Goal: Transaction & Acquisition: Subscribe to service/newsletter

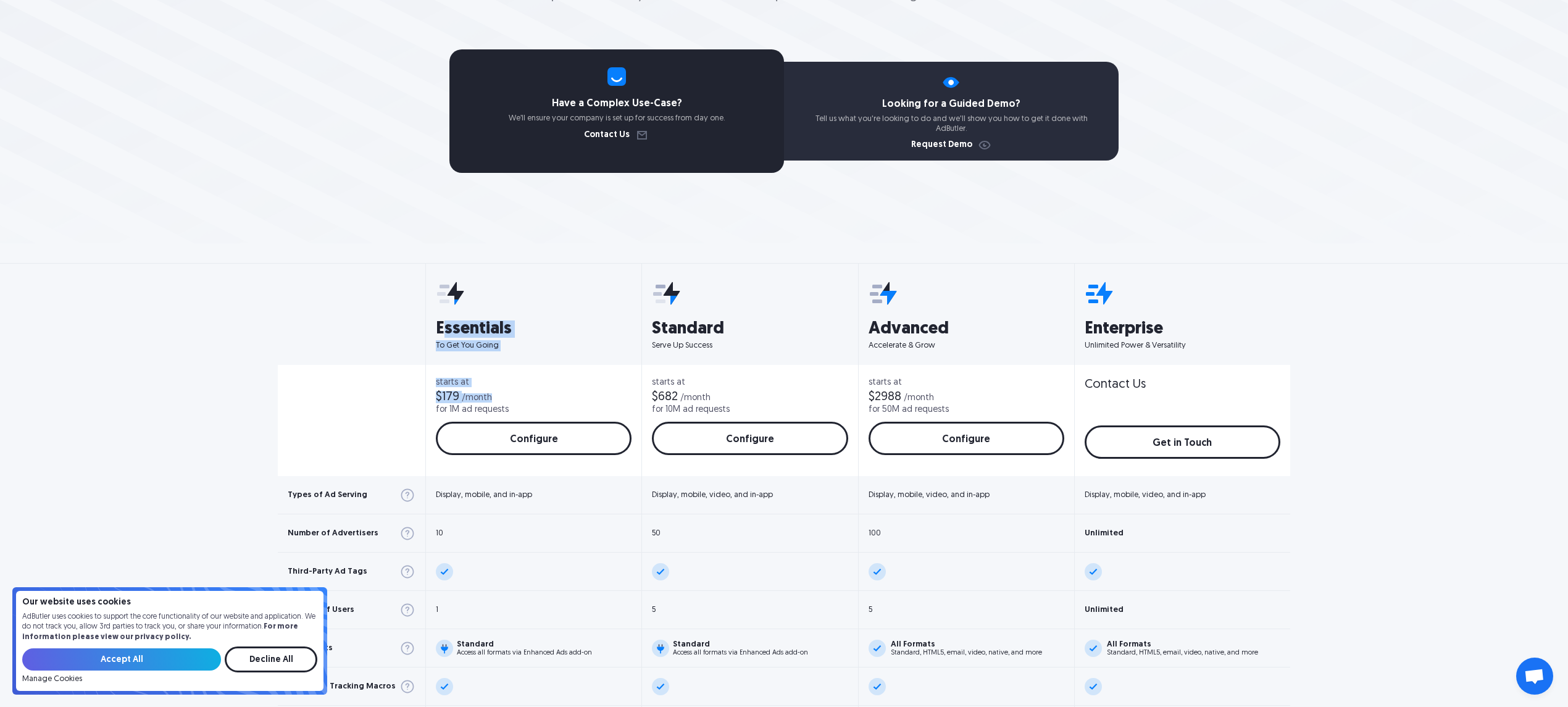
scroll to position [164, 0]
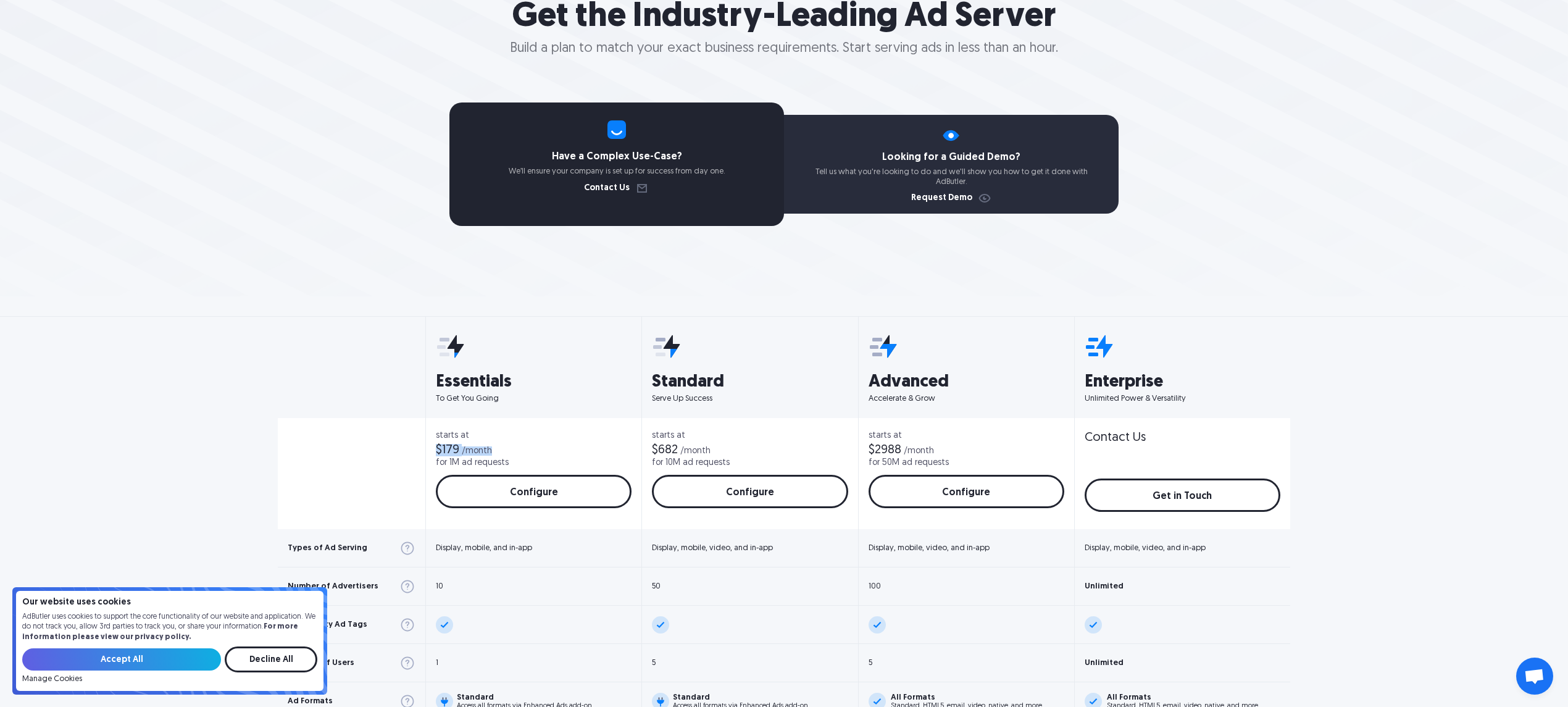
drag, startPoint x: 466, startPoint y: 371, endPoint x: 421, endPoint y: 448, distance: 89.2
click at [426, 448] on div "starts at $179 /month for 1M ad requests Configure Configure" at bounding box center [534, 474] width 215 height 112
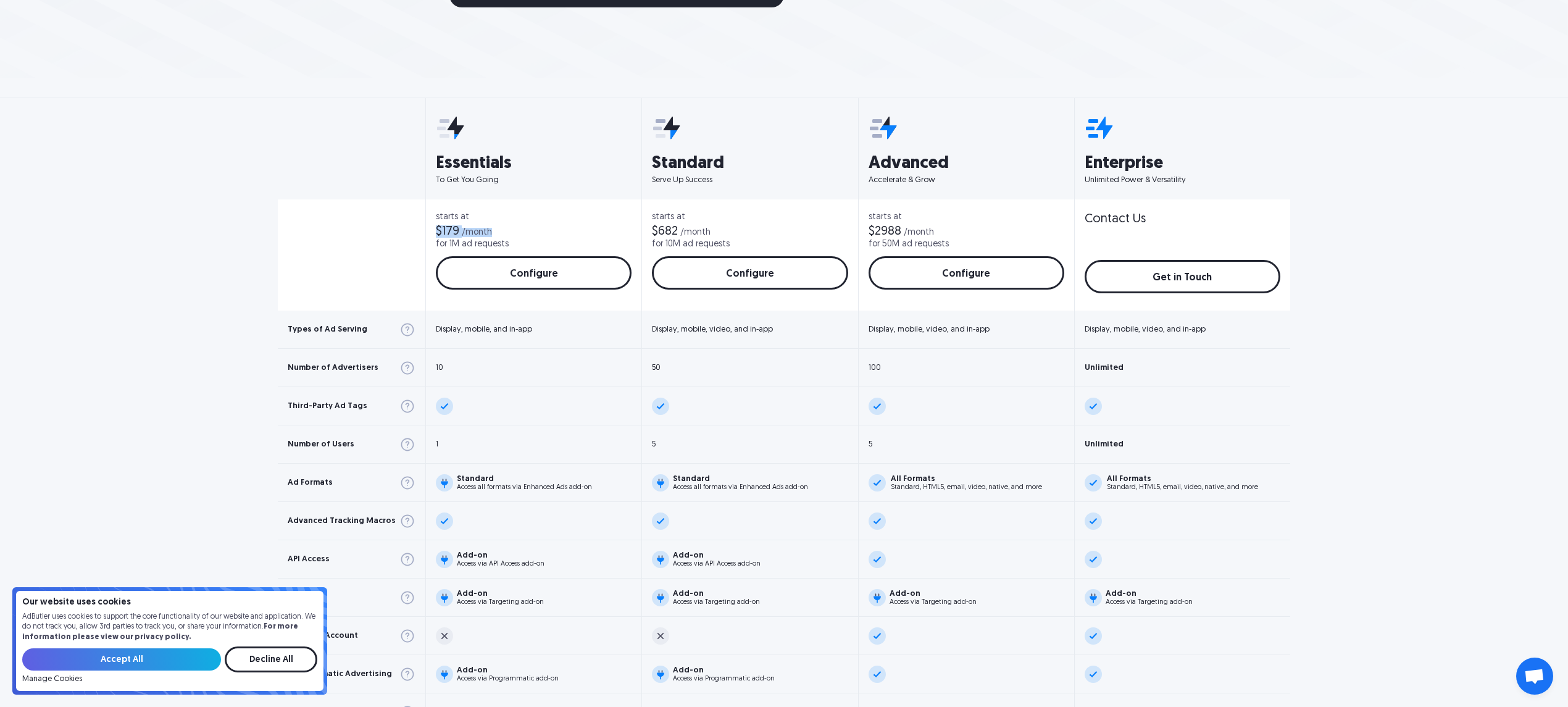
scroll to position [411, 0]
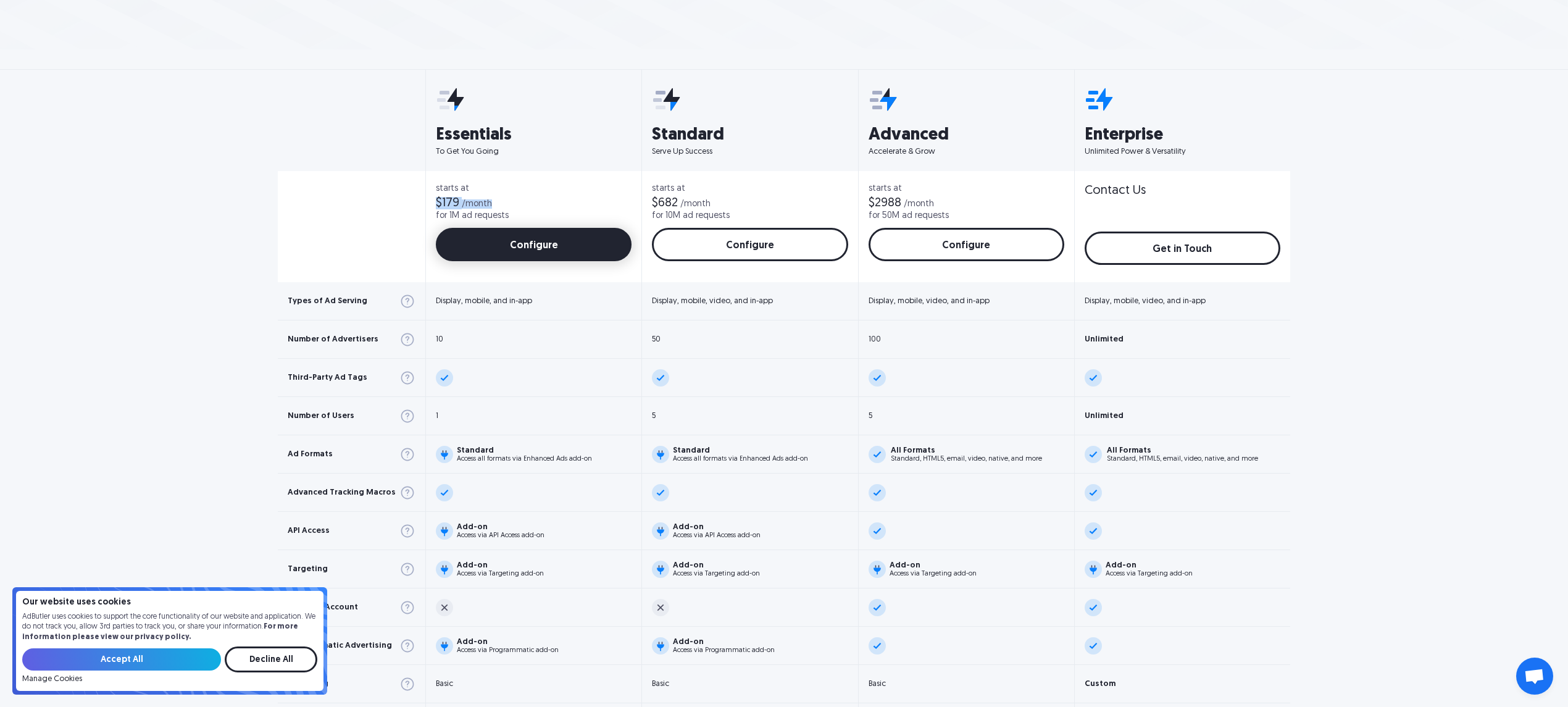
click at [514, 245] on link "Configure" at bounding box center [533, 244] width 196 height 33
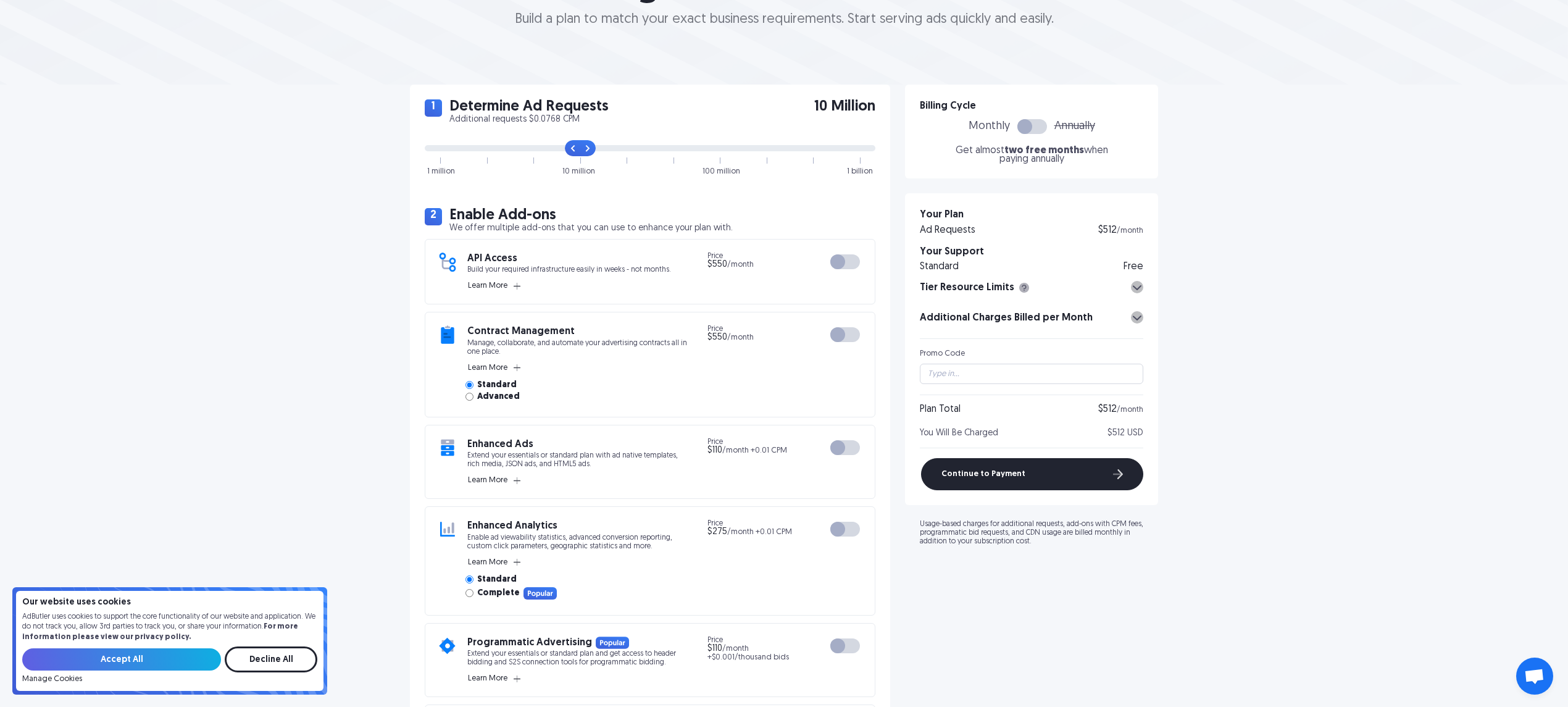
scroll to position [164, 0]
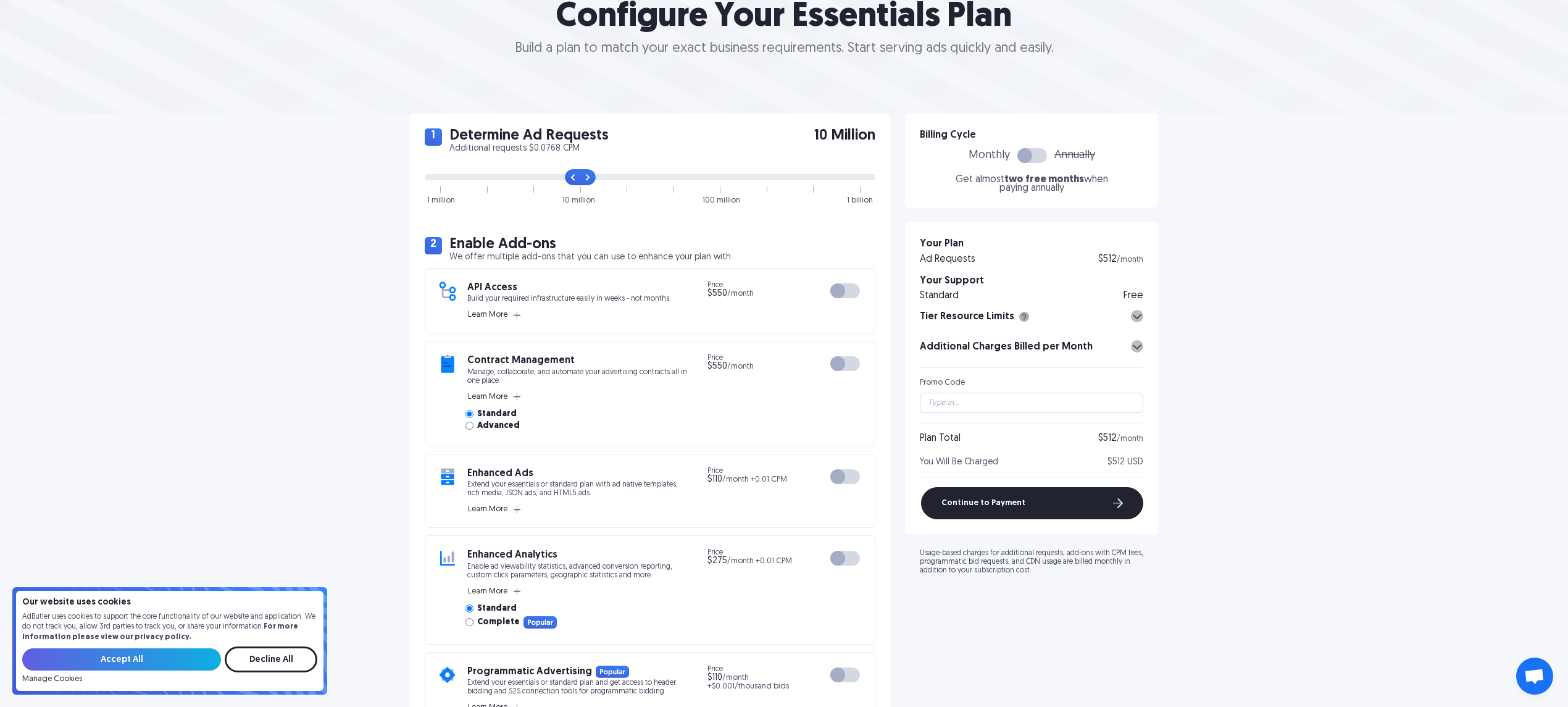
click at [1138, 321] on div "Tier Resource Limits" at bounding box center [1031, 319] width 224 height 20
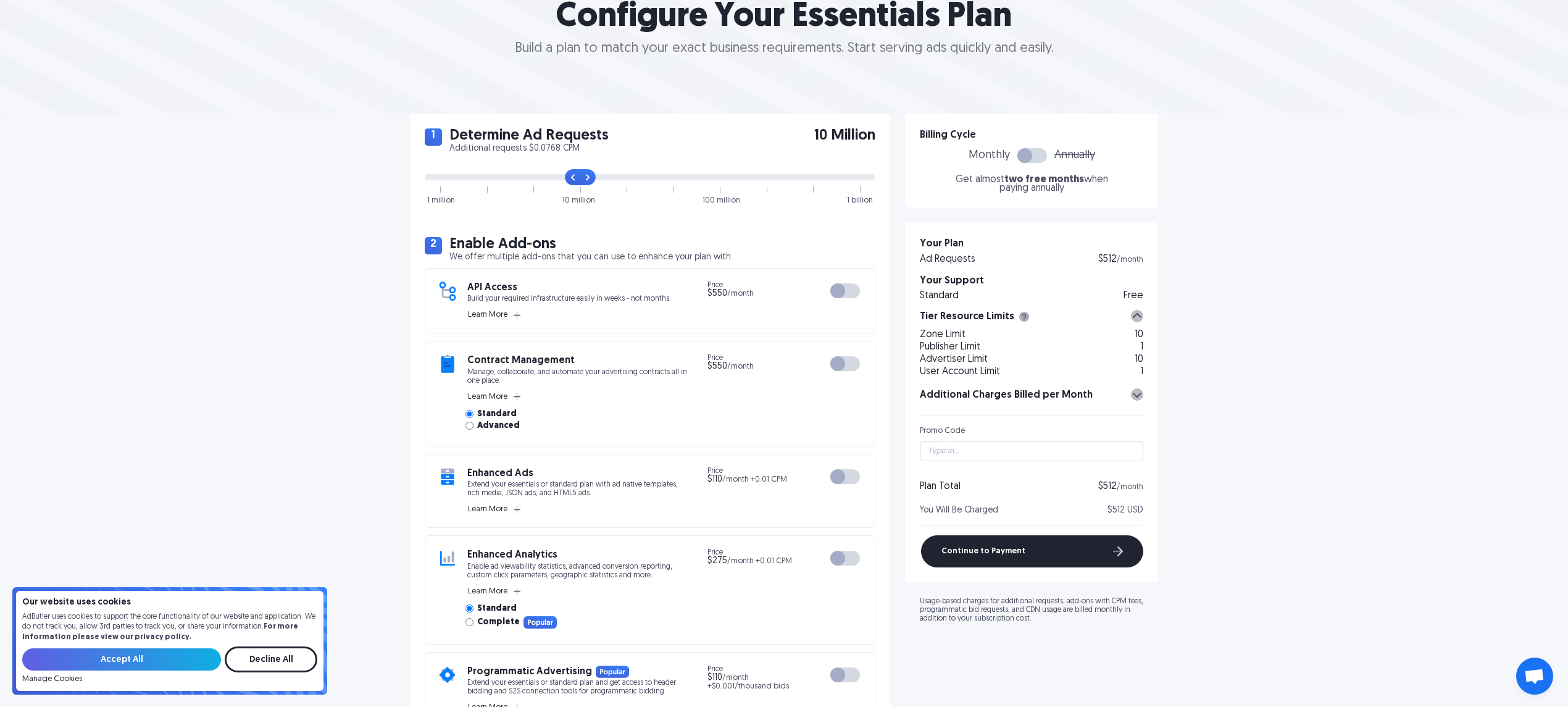
click at [1138, 321] on div "Tier Resource Limits" at bounding box center [1031, 319] width 224 height 20
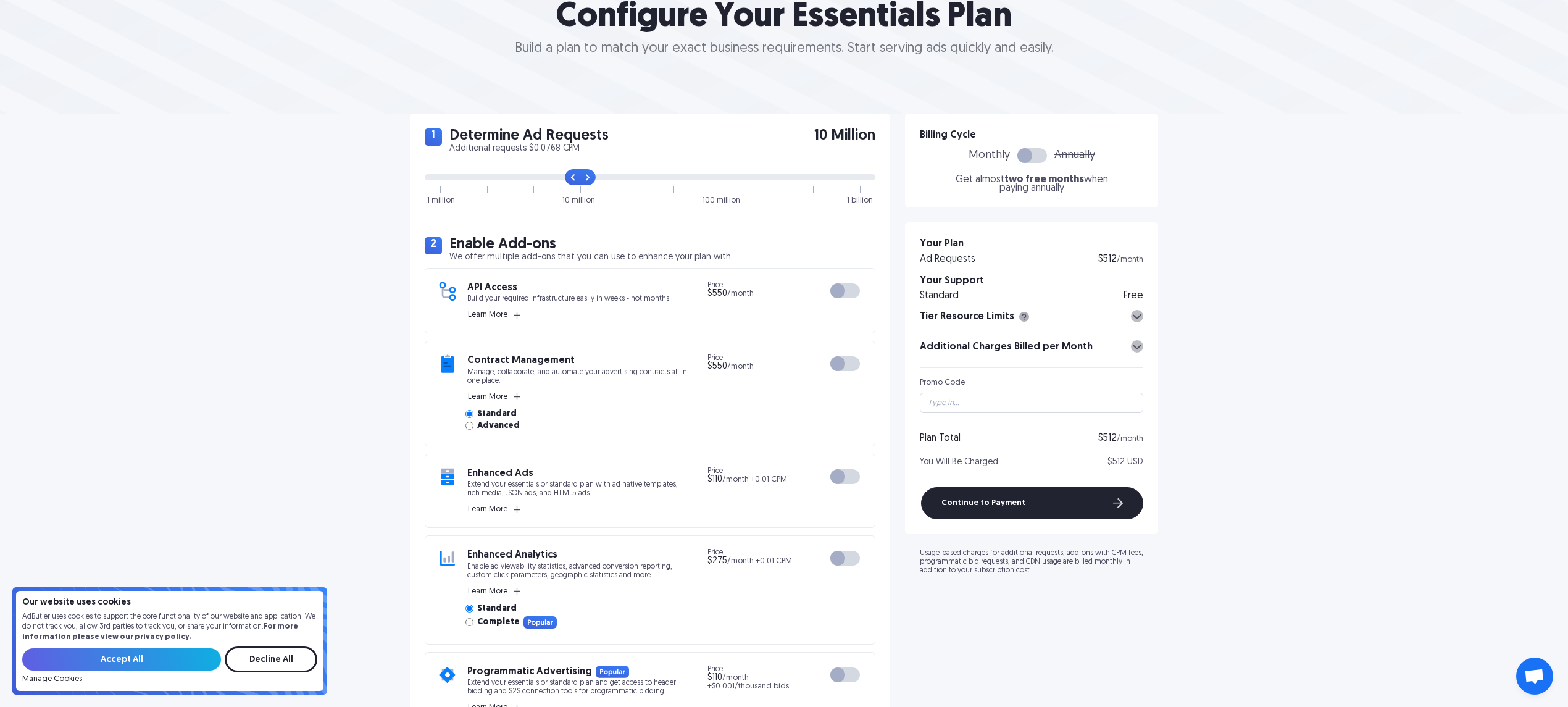
click at [1022, 161] on div at bounding box center [1025, 156] width 15 height 15
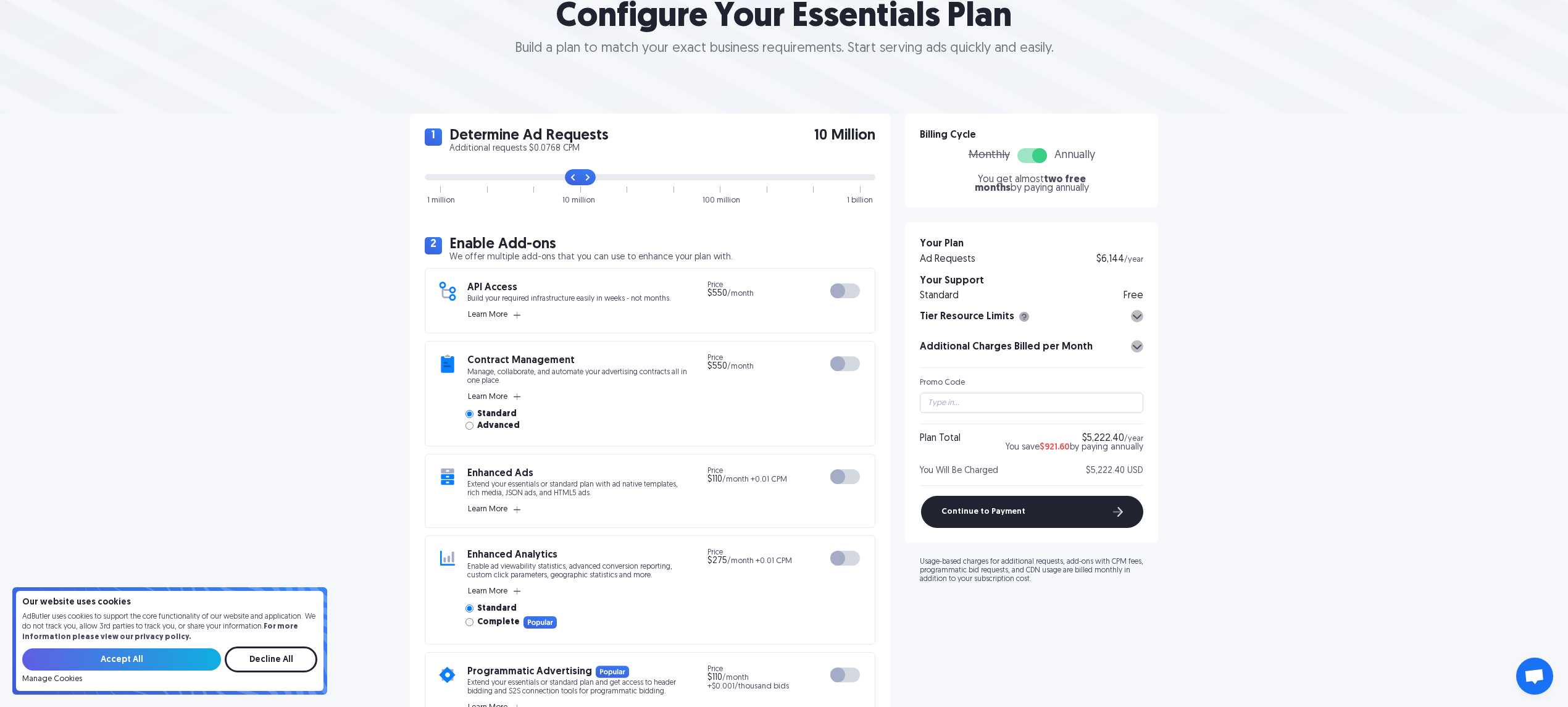
click at [1022, 161] on div at bounding box center [1031, 156] width 29 height 15
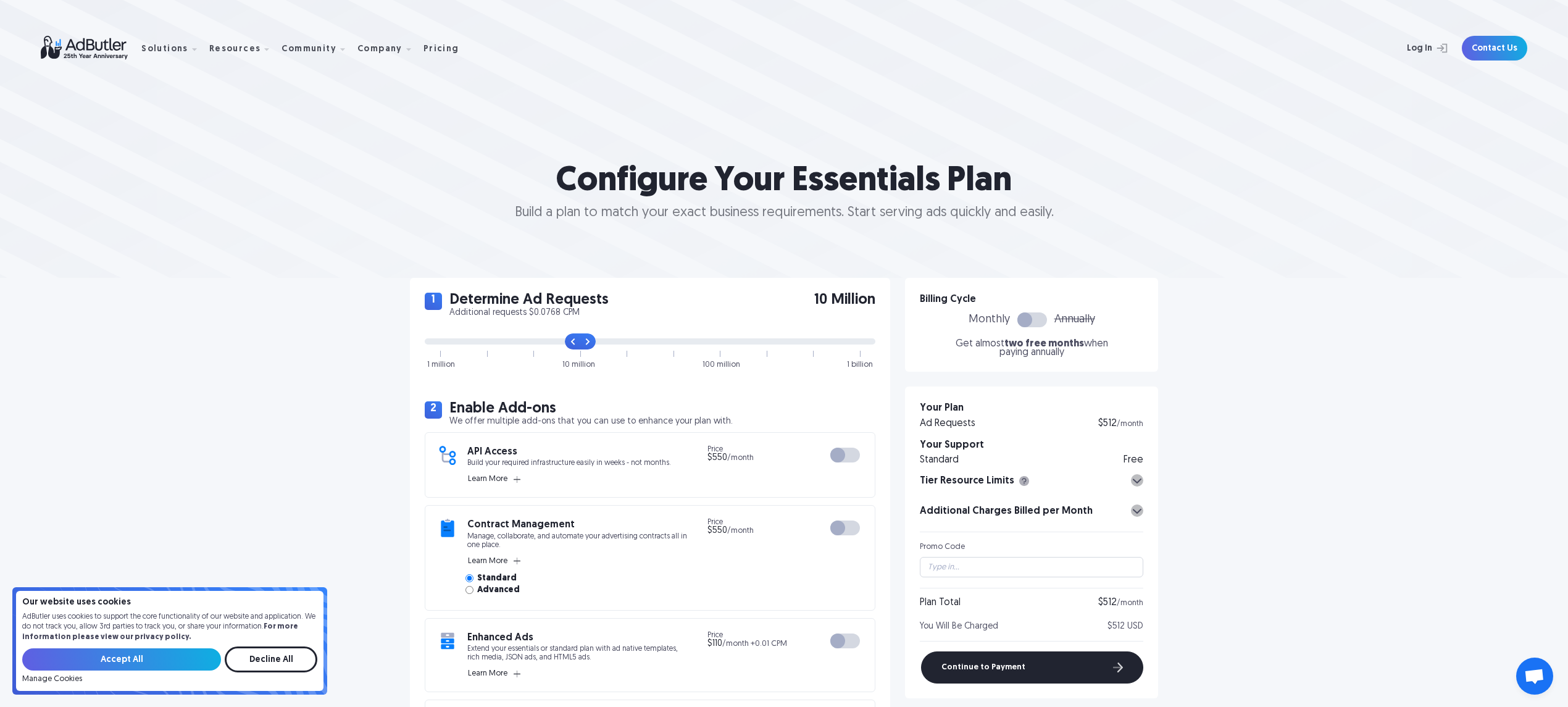
scroll to position [82, 0]
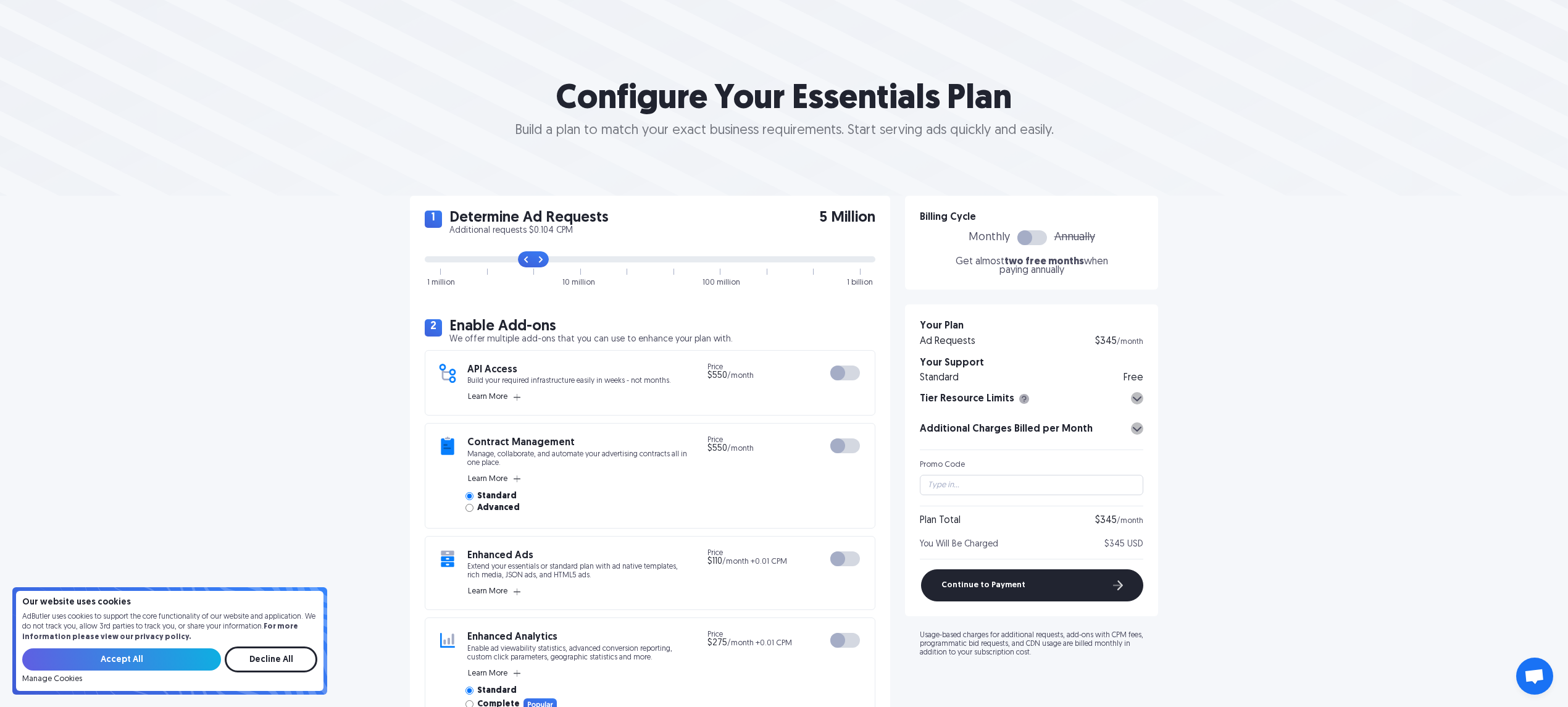
drag, startPoint x: 574, startPoint y: 262, endPoint x: 544, endPoint y: 267, distance: 30.4
click at [544, 263] on input "range" at bounding box center [650, 259] width 451 height 7
drag, startPoint x: 528, startPoint y: 254, endPoint x: 425, endPoint y: 252, distance: 103.0
type input "0"
click at [425, 256] on input "range" at bounding box center [650, 259] width 451 height 7
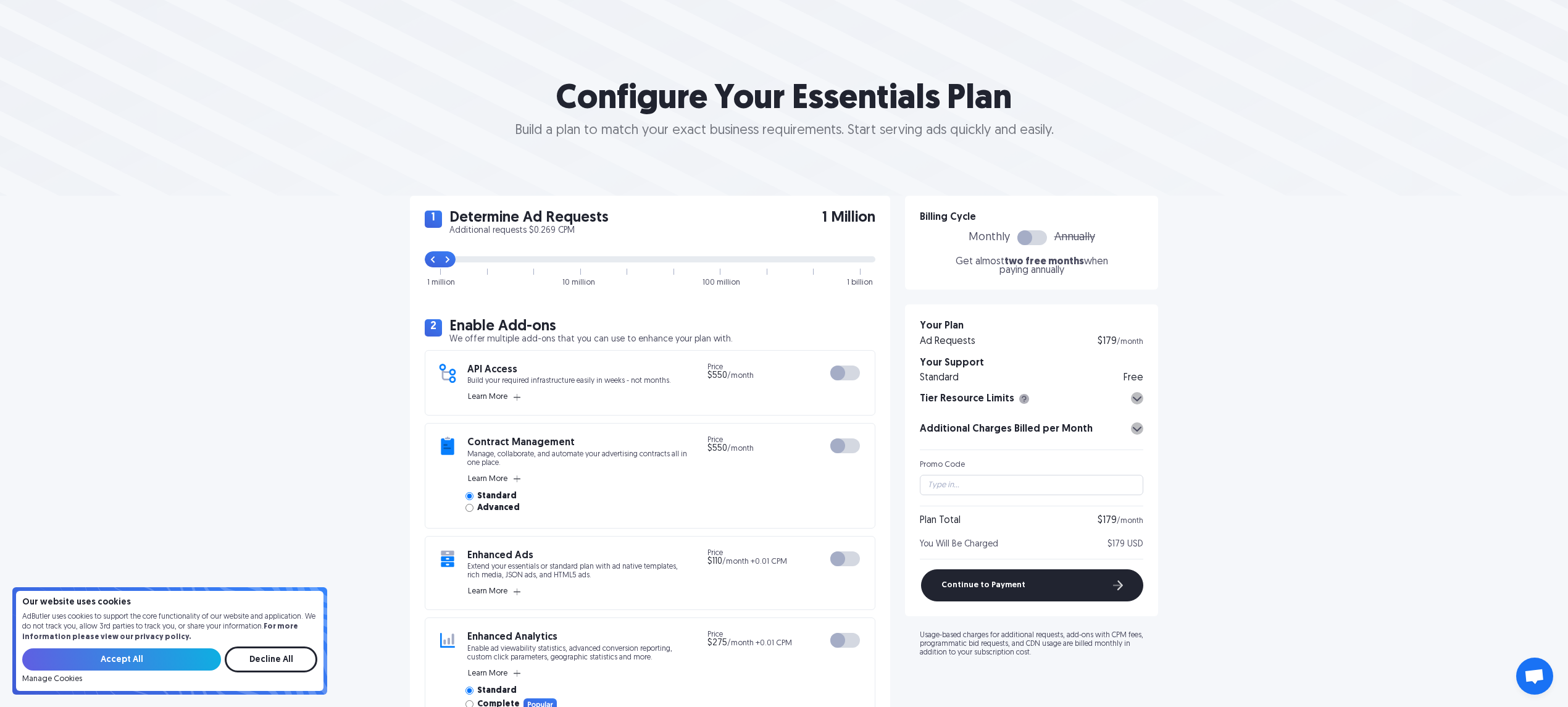
click at [1019, 238] on div at bounding box center [1025, 238] width 15 height 15
